Goal: Information Seeking & Learning: Learn about a topic

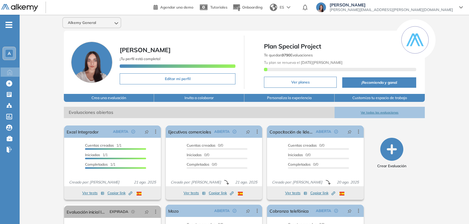
click at [10, 54] on span "A" at bounding box center [9, 53] width 3 height 5
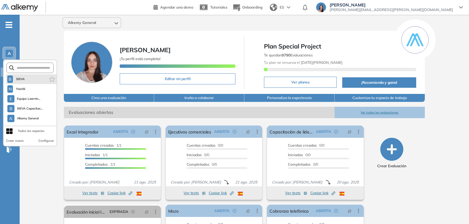
click at [38, 77] on li "B BBVA" at bounding box center [31, 79] width 50 height 10
click at [38, 78] on li "B BBVA" at bounding box center [31, 79] width 50 height 10
click at [15, 79] on span "BBVA" at bounding box center [20, 79] width 10 height 5
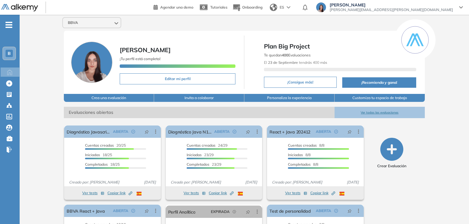
click at [9, 54] on span "B" at bounding box center [9, 53] width 3 height 5
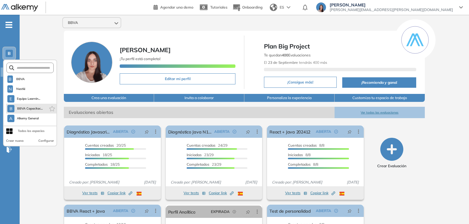
click at [23, 112] on li "B BBVA Capacitac..." at bounding box center [31, 109] width 50 height 10
click at [34, 110] on span "BBVA Capacitac..." at bounding box center [30, 108] width 26 height 5
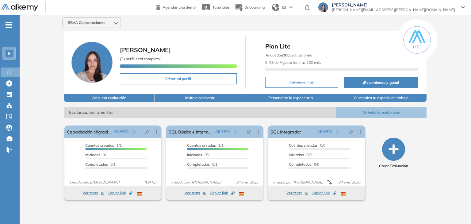
click at [45, 103] on div "BBVA Capacitaciones [PERSON_NAME] ¡Tu perfil está completo! Editar mi perfil Pl…" at bounding box center [245, 114] width 451 height 199
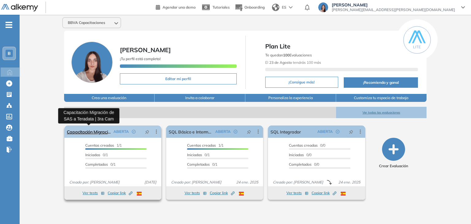
click at [90, 129] on link "Capacitación Migración de SAS a Teradata | 3ra Cam" at bounding box center [89, 131] width 44 height 12
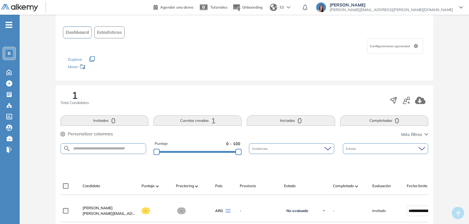
scroll to position [123, 0]
